Goal: Use online tool/utility: Utilize a website feature to perform a specific function

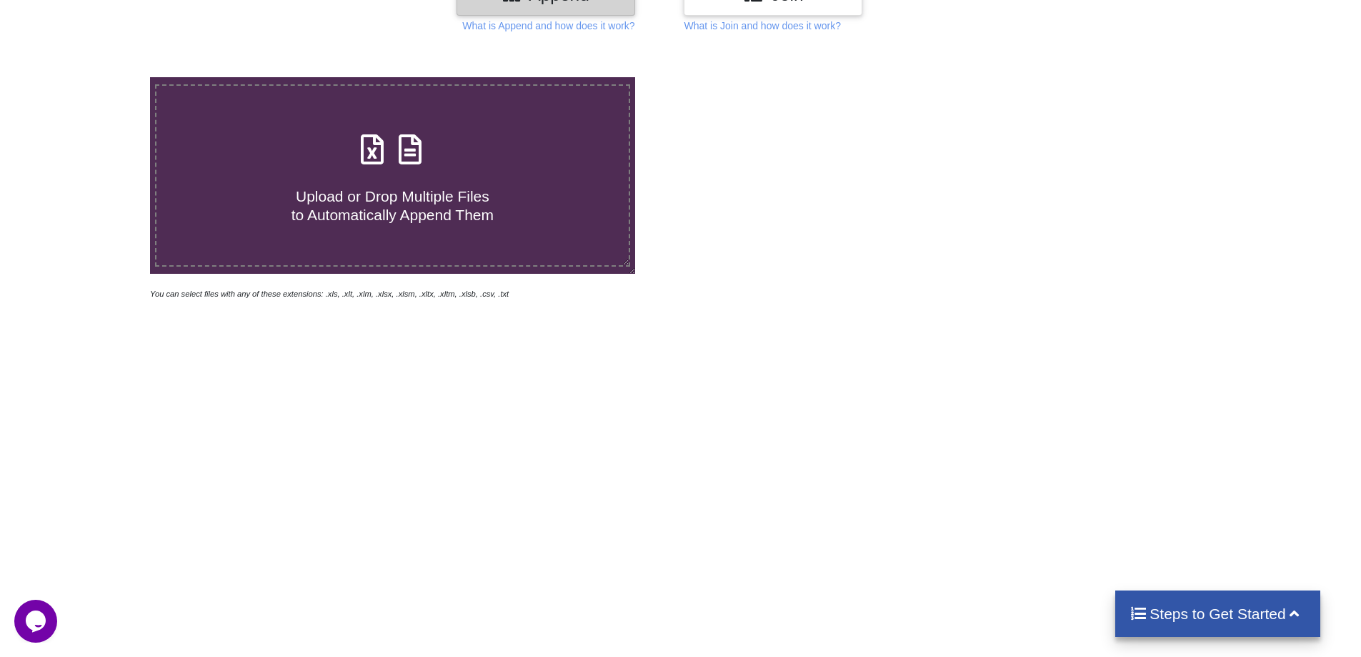
click at [397, 166] on span at bounding box center [392, 151] width 76 height 34
click at [97, 77] on input "Upload or Drop Multiple Files to Automatically Append Them" at bounding box center [97, 77] width 0 height 0
type input "C:\fakepath\012025_33AAKPK6783G1ZG_GSTR2B_14022025_1.xlsx"
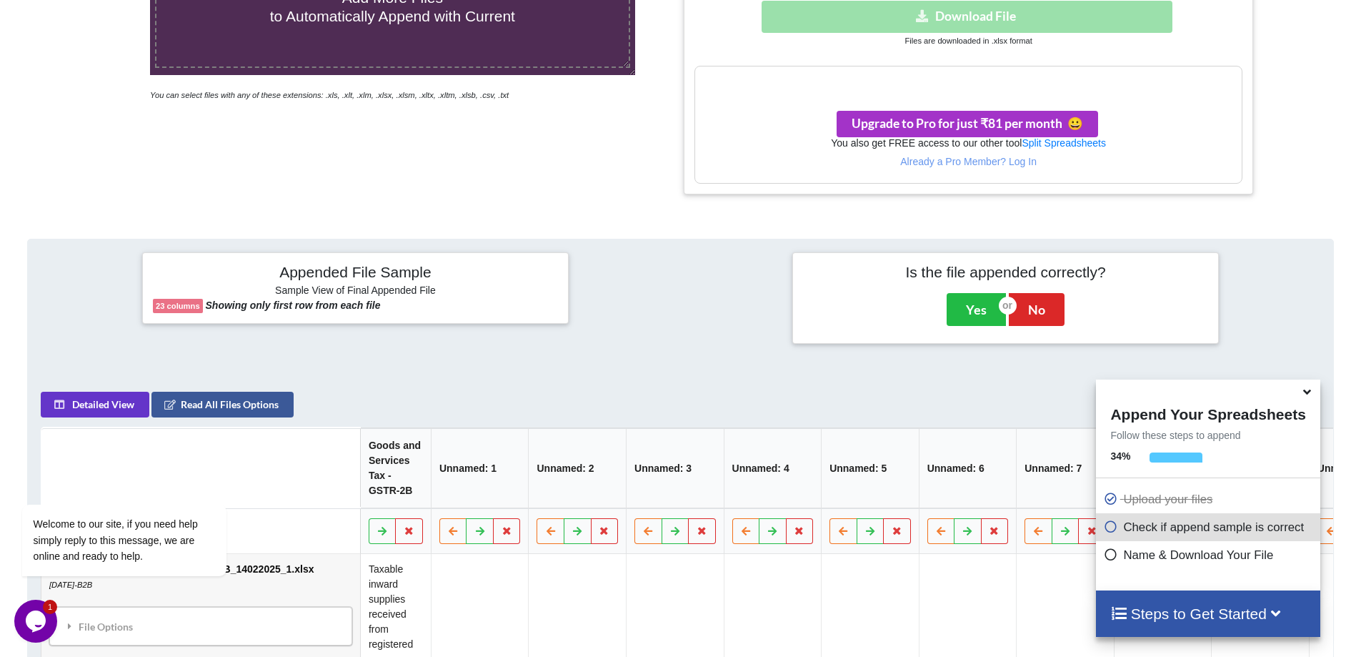
scroll to position [675, 0]
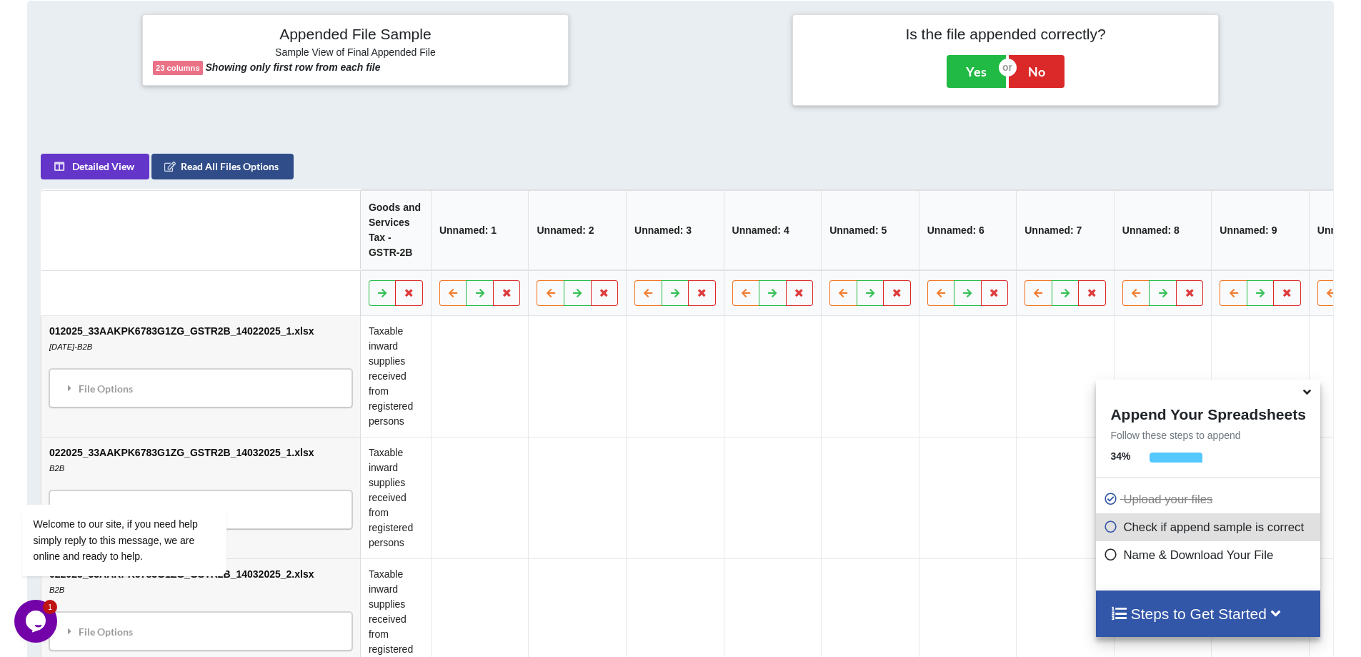
click at [228, 179] on button "Read All Files Options" at bounding box center [223, 167] width 142 height 26
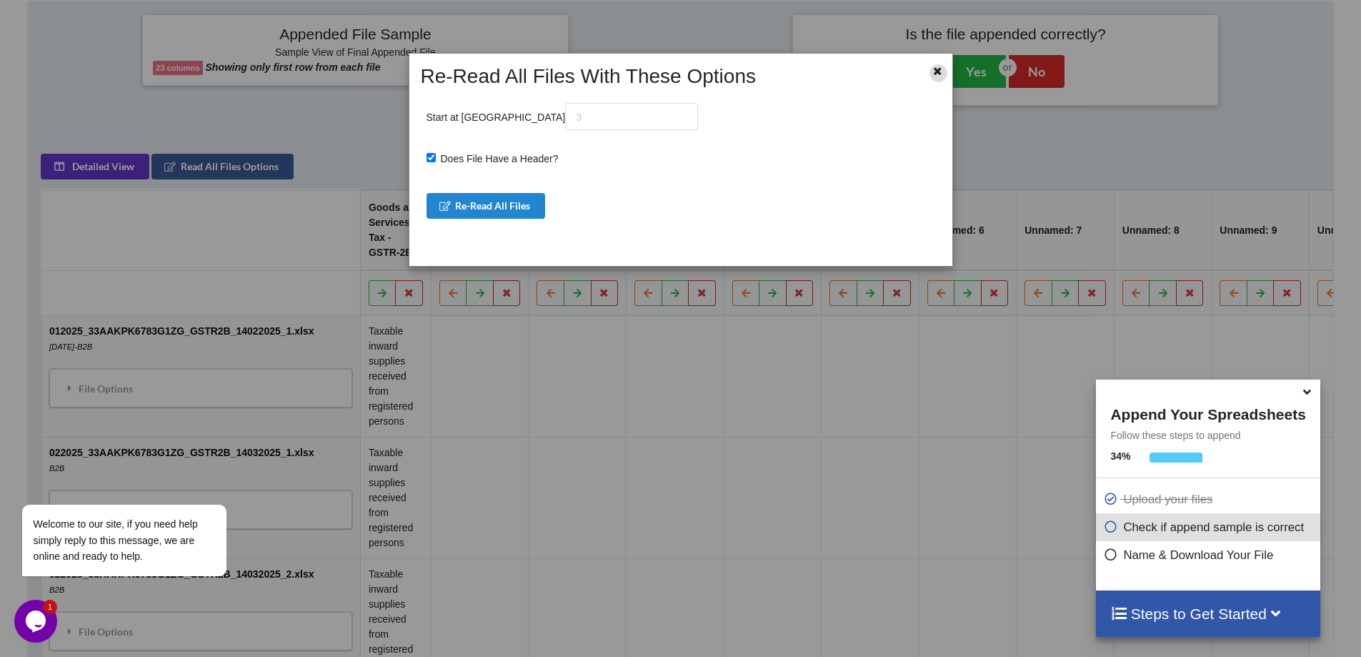
click at [940, 72] on icon at bounding box center [938, 69] width 12 height 10
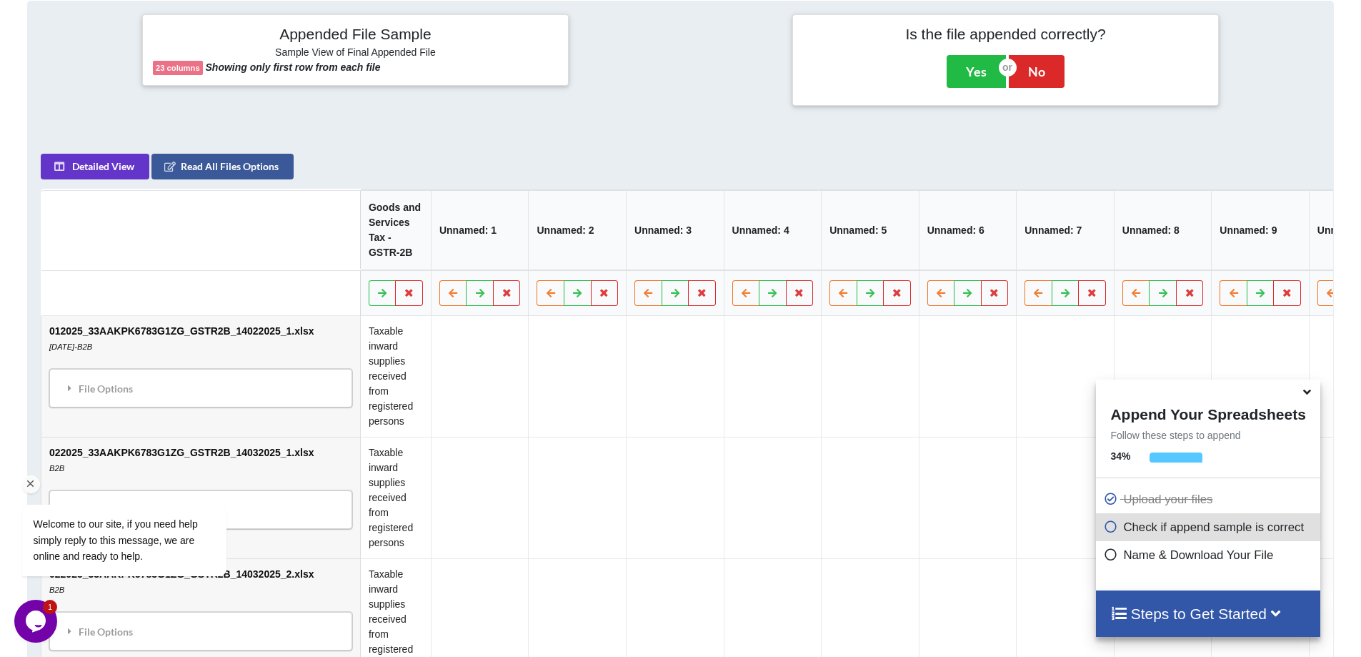
click at [104, 397] on div "Welcome to our site, if you need help simply reply to this message, we are onli…" at bounding box center [142, 480] width 257 height 217
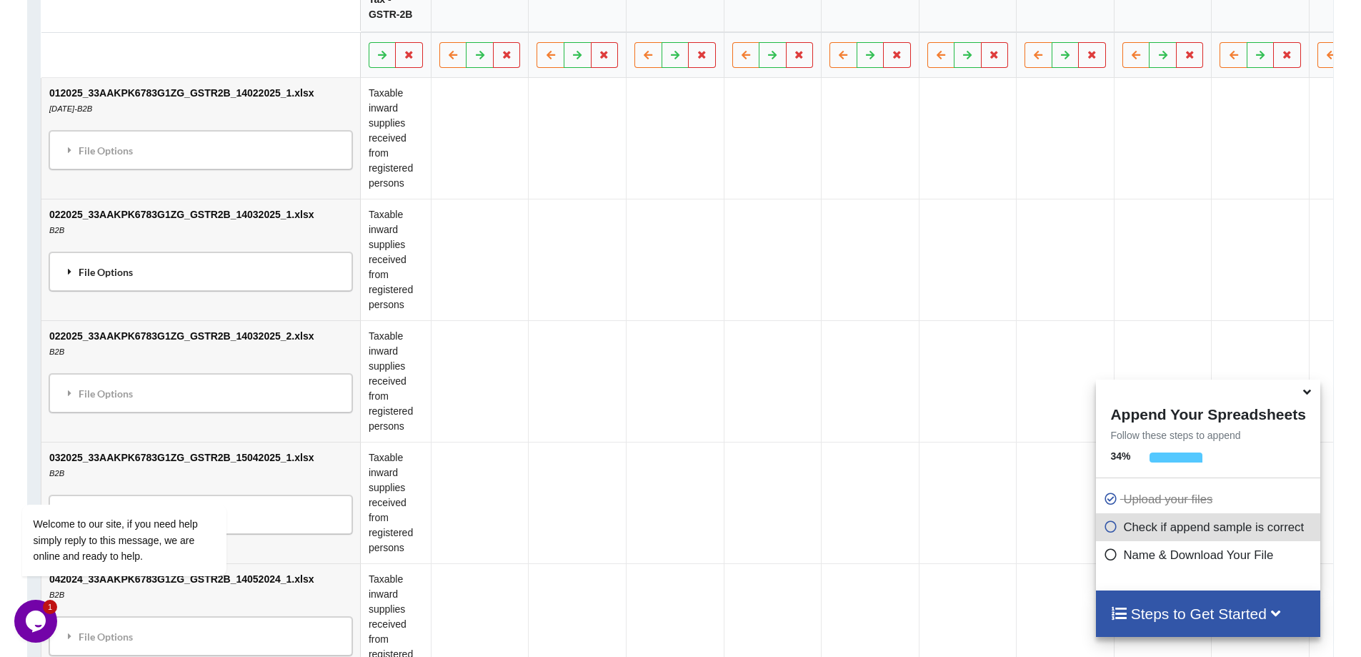
click at [56, 277] on div "File Options" at bounding box center [201, 272] width 294 height 30
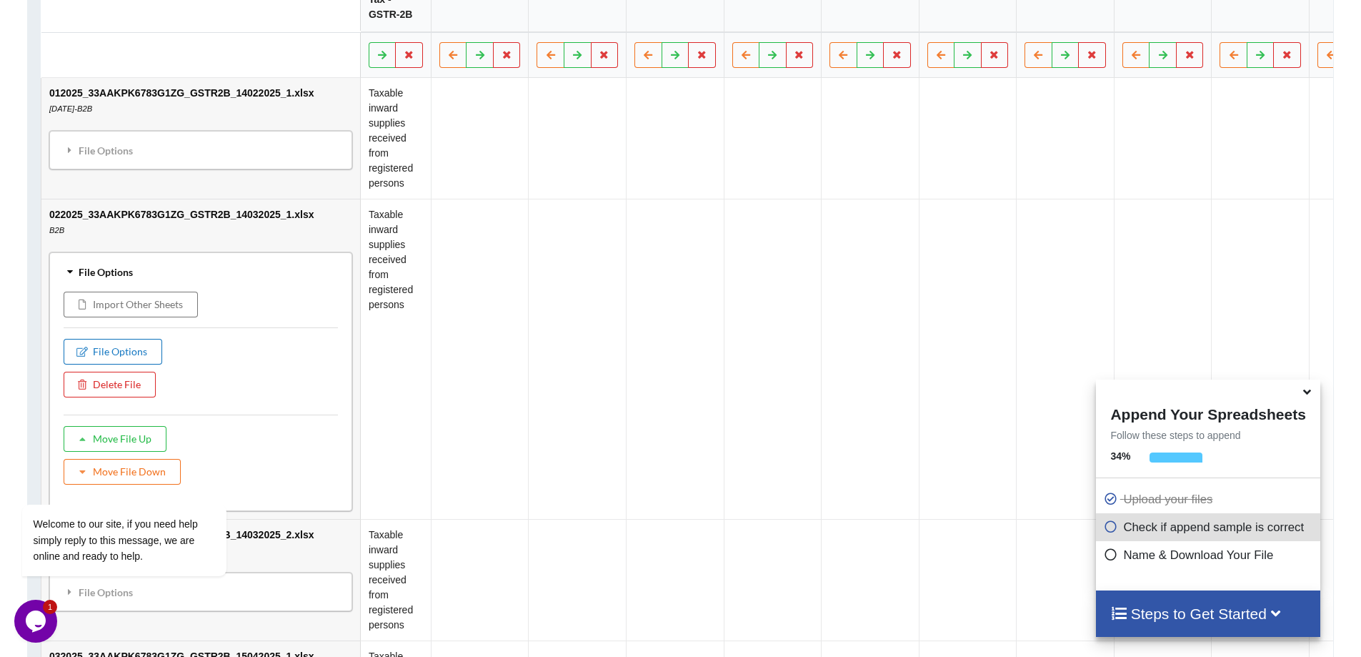
click at [134, 353] on button "File Options" at bounding box center [113, 352] width 99 height 26
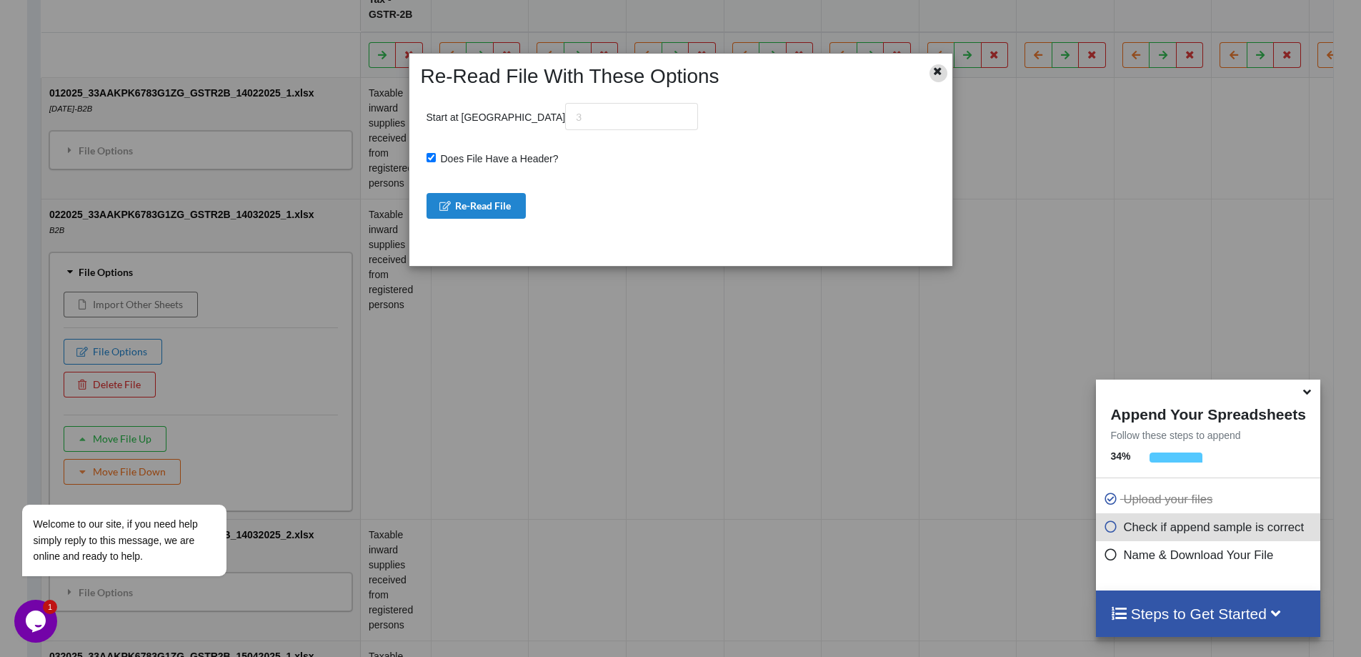
drag, startPoint x: 916, startPoint y: 65, endPoint x: 931, endPoint y: 71, distance: 16.3
click at [916, 66] on div at bounding box center [928, 76] width 45 height 24
click at [939, 69] on icon at bounding box center [938, 69] width 12 height 10
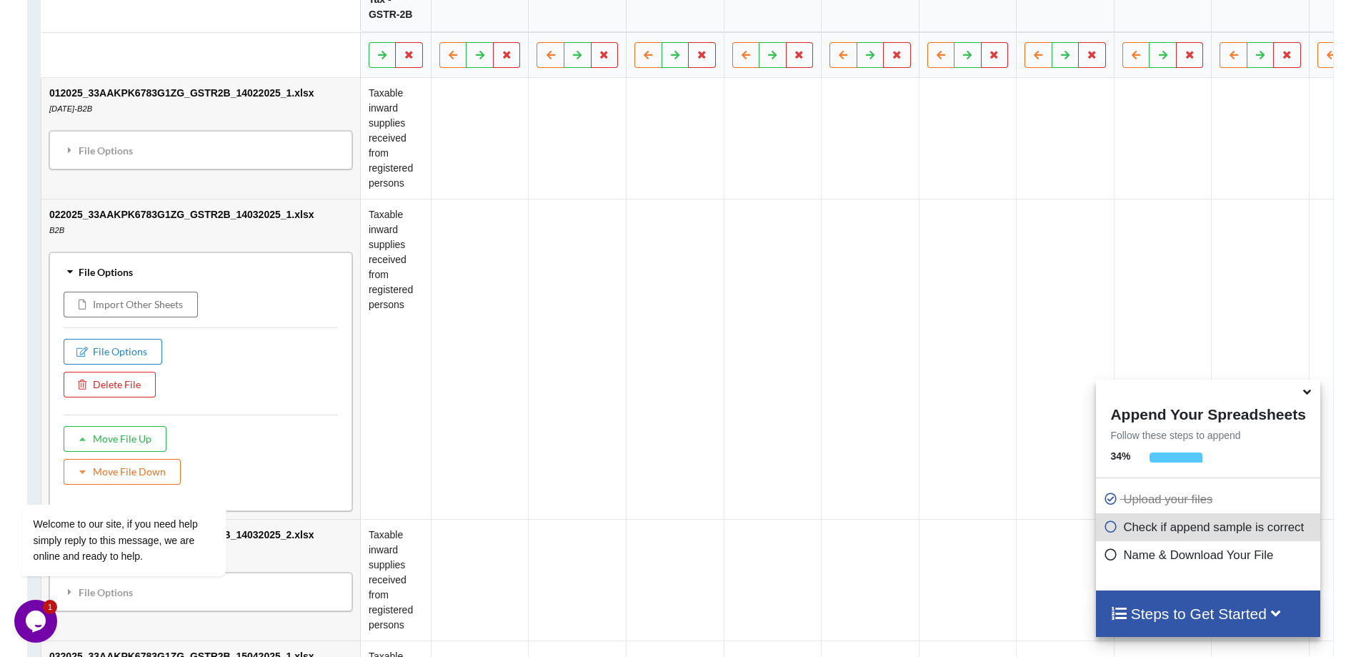
click at [1140, 609] on h4 "Steps to Get Started" at bounding box center [1208, 614] width 195 height 18
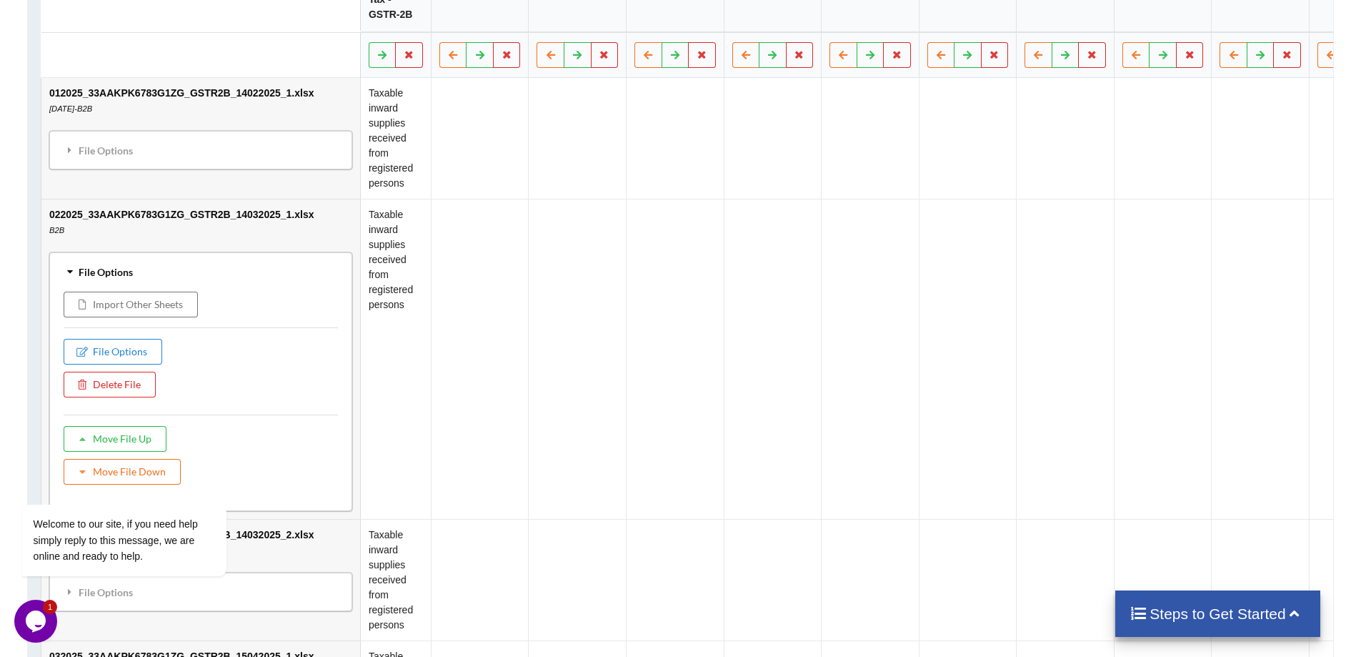
click at [1223, 628] on div "Steps to Get Started" at bounding box center [1218, 613] width 205 height 46
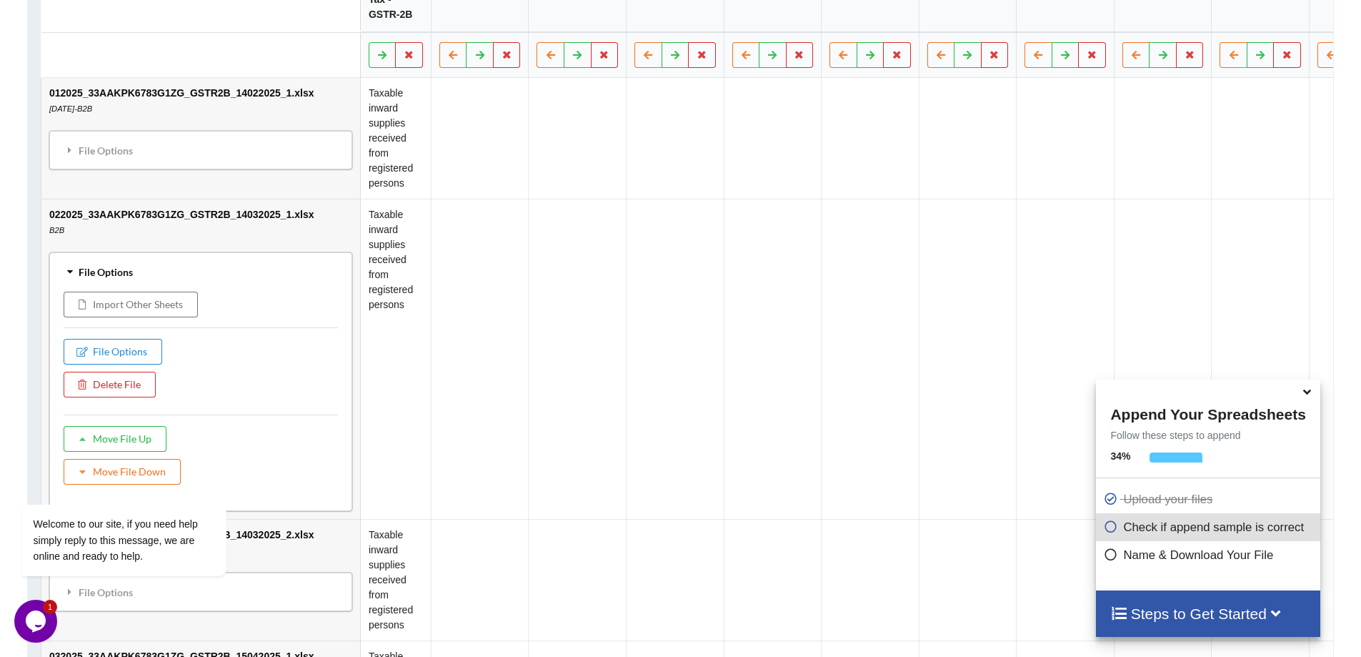
click at [1171, 527] on p "Check if append sample is correct" at bounding box center [1209, 527] width 213 height 18
click at [1103, 530] on icon at bounding box center [1110, 524] width 14 height 12
click at [1111, 552] on icon at bounding box center [1110, 552] width 14 height 12
drag, startPoint x: 1111, startPoint y: 560, endPoint x: 1103, endPoint y: 554, distance: 9.7
click at [1111, 558] on icon at bounding box center [1110, 552] width 14 height 12
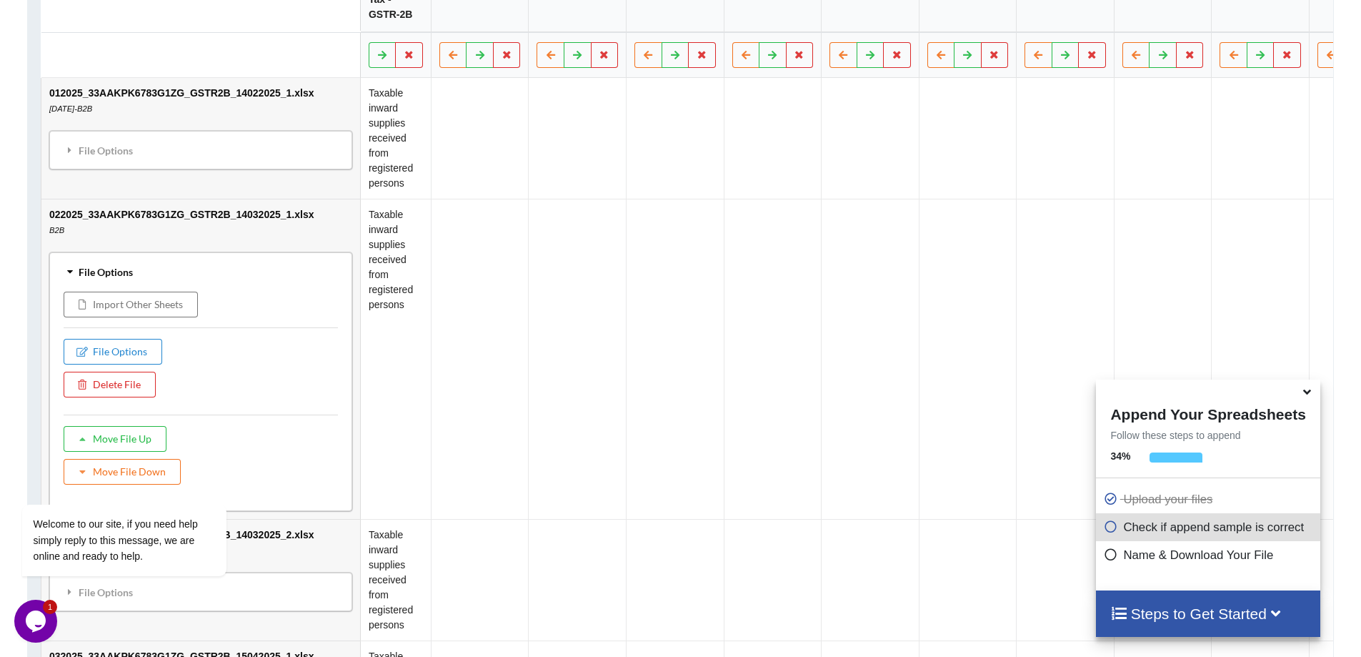
click at [1103, 552] on icon at bounding box center [1110, 552] width 14 height 12
click at [1104, 555] on icon at bounding box center [1110, 552] width 14 height 12
click at [1291, 393] on div at bounding box center [1208, 390] width 224 height 22
